Goal: Task Accomplishment & Management: Complete application form

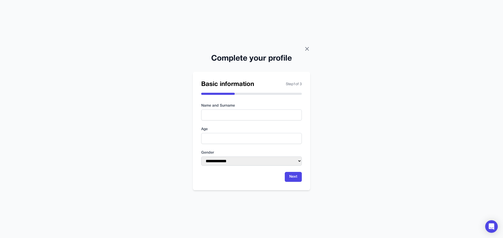
click at [308, 48] on icon at bounding box center [307, 49] width 6 height 6
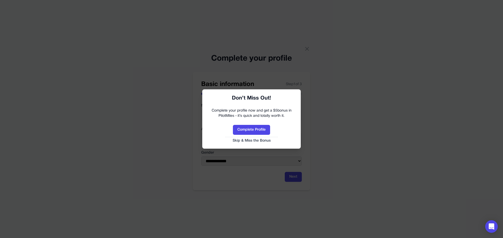
click at [246, 142] on link "Skip & Miss the Bonus" at bounding box center [251, 140] width 88 height 5
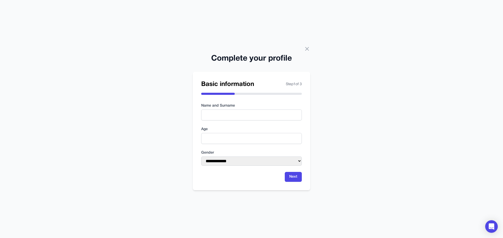
click at [305, 44] on div "**********" at bounding box center [251, 119] width 503 height 238
click at [306, 47] on icon at bounding box center [307, 49] width 6 height 6
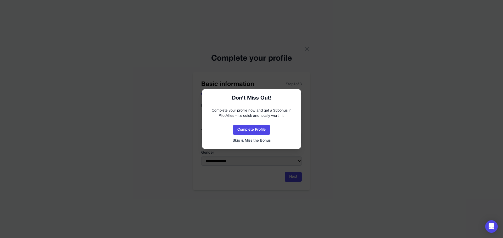
click at [253, 143] on link "Skip & Miss the Bonus" at bounding box center [251, 140] width 88 height 5
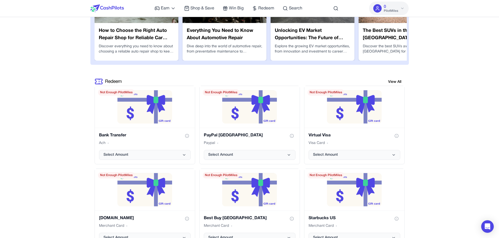
scroll to position [957, 0]
